Goal: Task Accomplishment & Management: Manage account settings

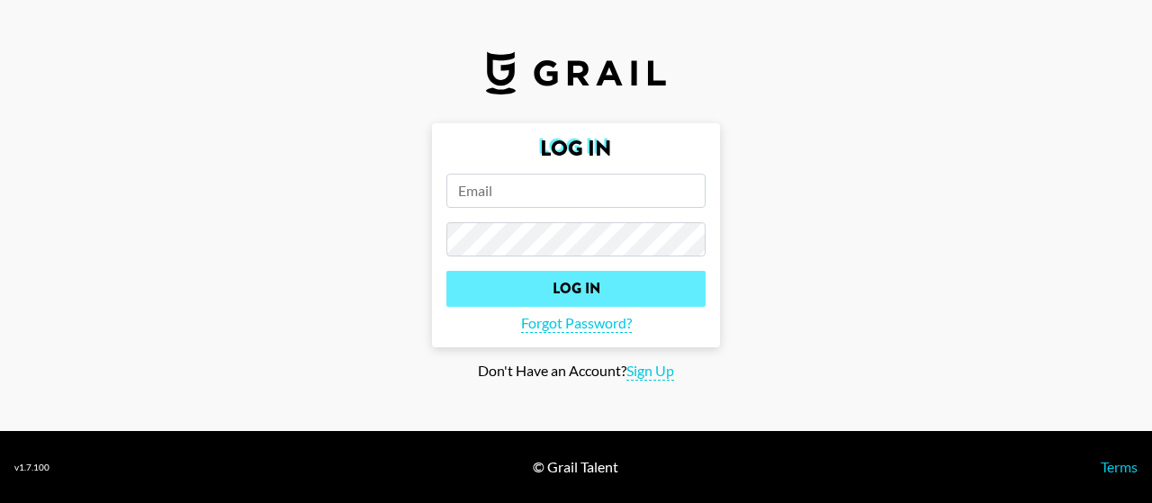
type input "[PERSON_NAME][EMAIL_ADDRESS][PERSON_NAME][DOMAIN_NAME]"
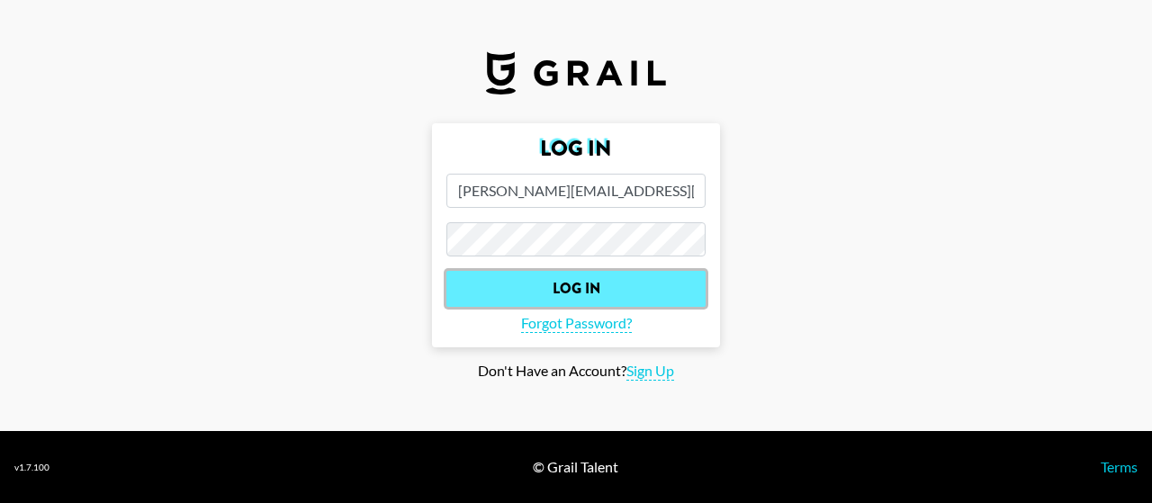
click at [602, 293] on input "Log In" at bounding box center [576, 289] width 259 height 36
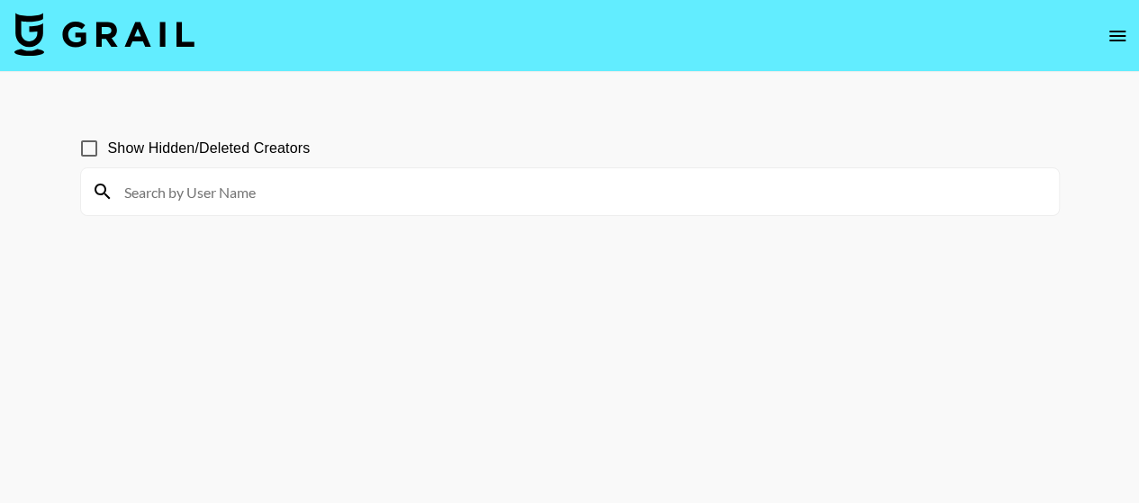
click at [63, 31] on img at bounding box center [104, 34] width 180 height 43
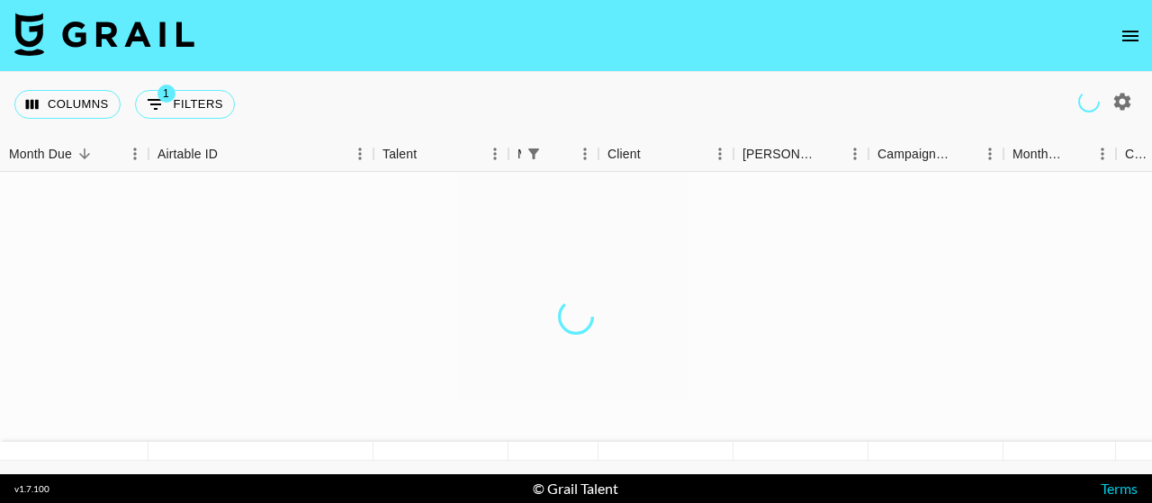
click at [81, 48] on img at bounding box center [104, 34] width 180 height 43
click at [1124, 24] on button "open drawer" at bounding box center [1131, 36] width 36 height 36
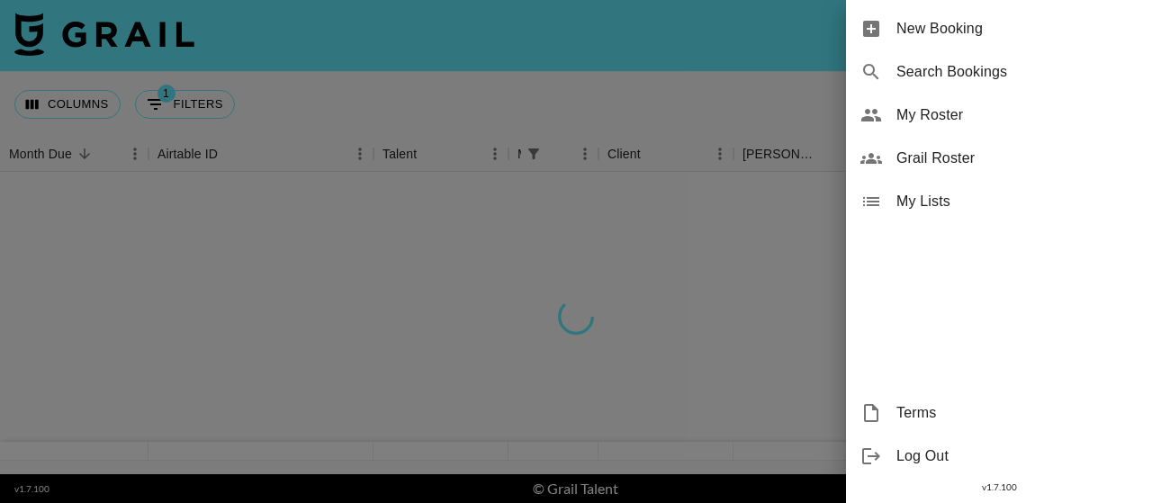
click at [726, 329] on div at bounding box center [576, 251] width 1152 height 503
